Goal: Information Seeking & Learning: Learn about a topic

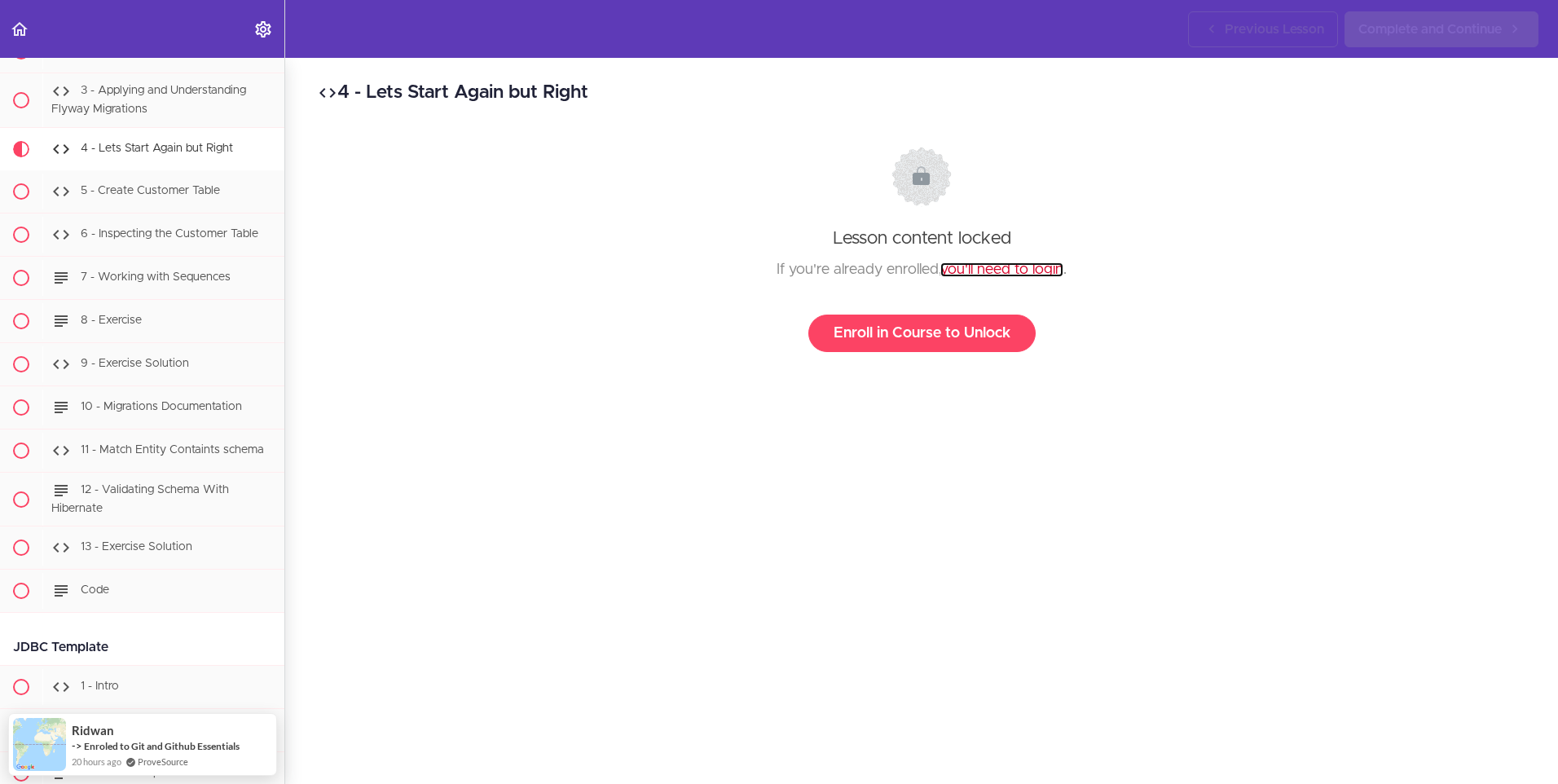
click at [1016, 266] on link "you'll need to login" at bounding box center [1002, 270] width 123 height 15
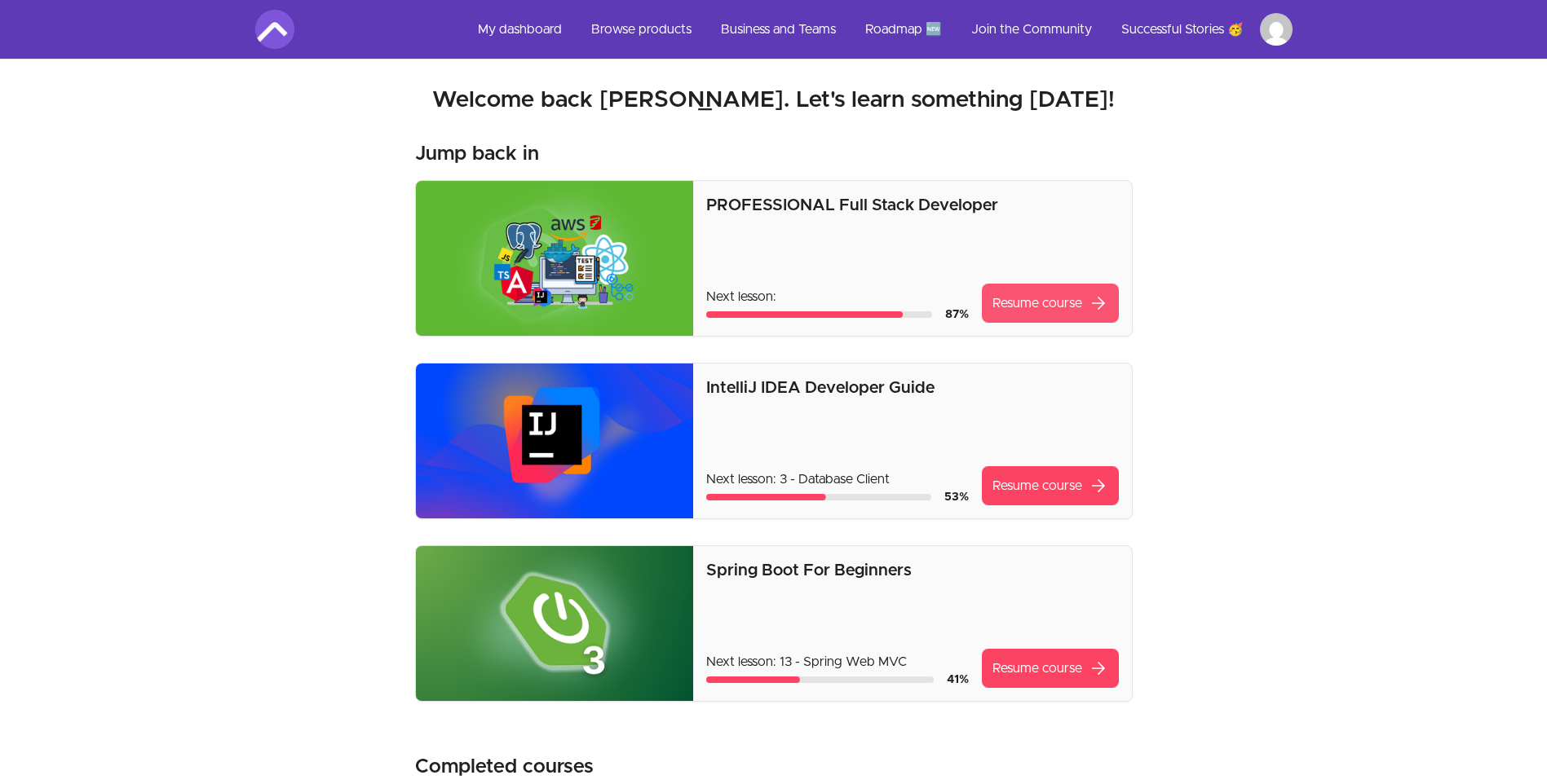
click at [1093, 311] on span "arrow_forward" at bounding box center [1098, 302] width 19 height 19
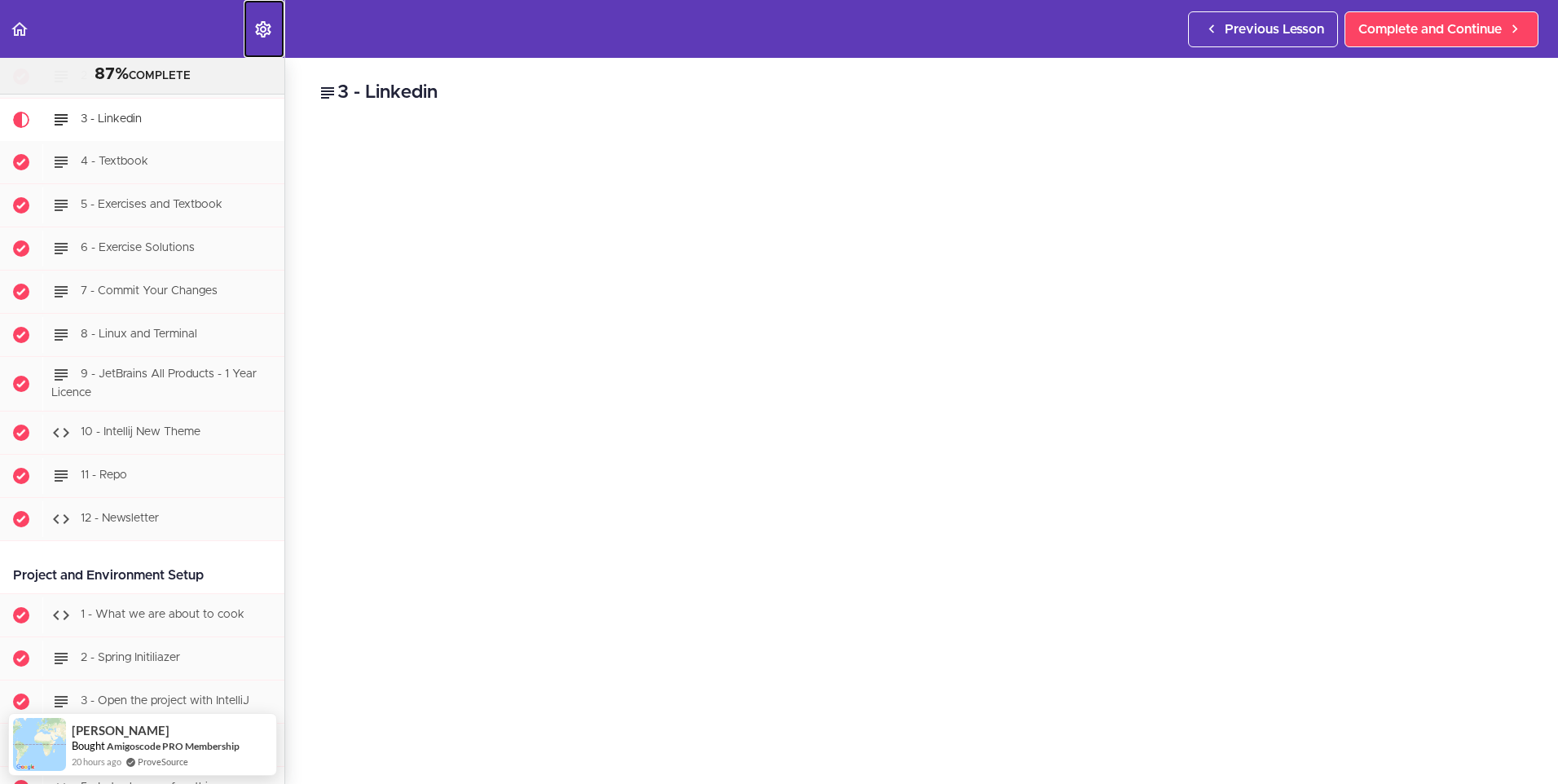
click at [270, 34] on icon "Settings Menu" at bounding box center [262, 28] width 19 height 19
click at [16, 20] on icon "Back to course curriculum" at bounding box center [19, 28] width 19 height 19
